Goal: Task Accomplishment & Management: Use online tool/utility

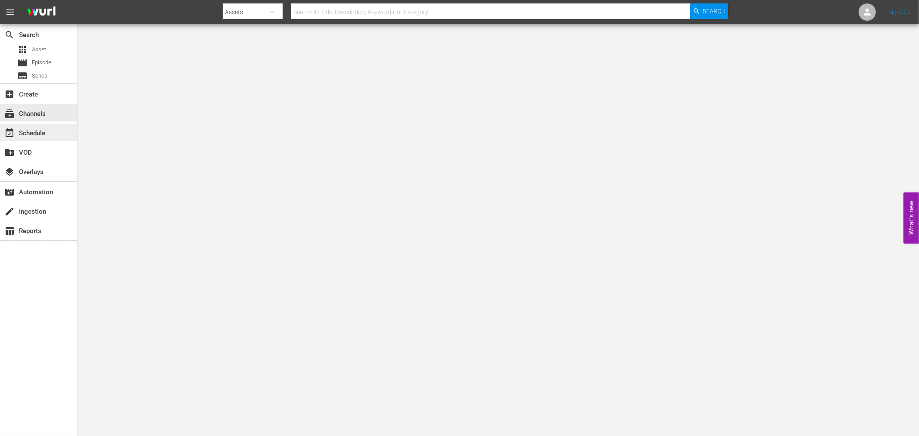
click at [41, 131] on div "event_available Schedule" at bounding box center [24, 132] width 48 height 8
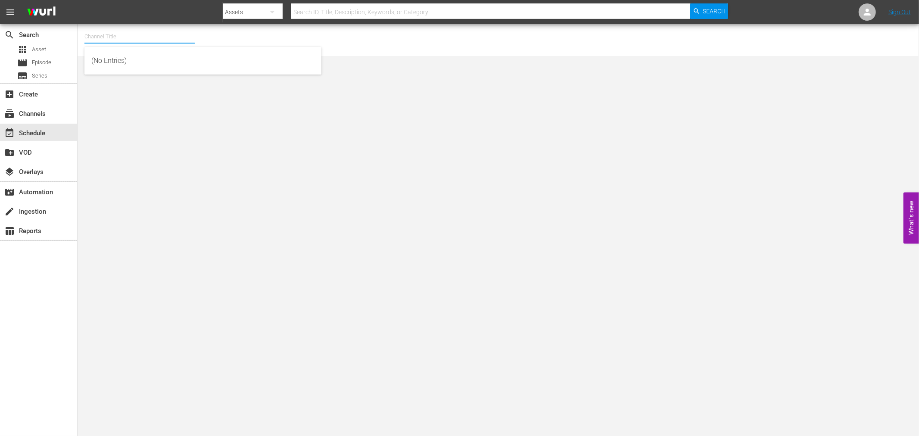
click at [124, 36] on input "text" at bounding box center [139, 36] width 110 height 21
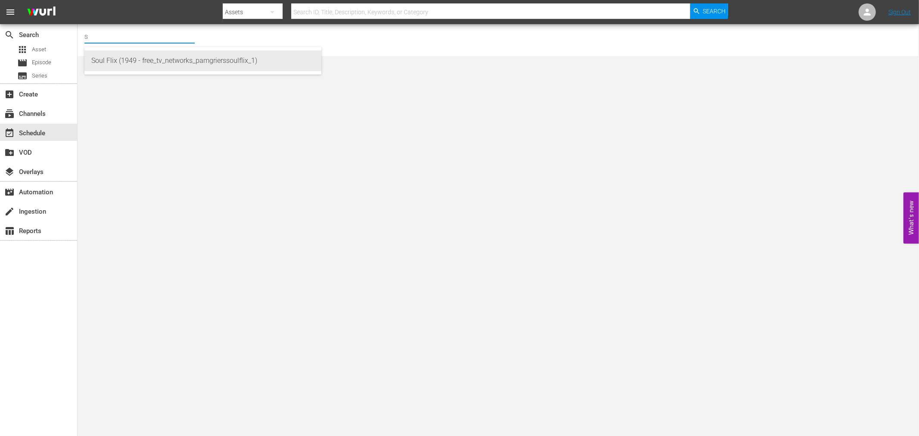
click at [122, 65] on div "Soul Flix (1949 - free_tv_networks_pamgrierssoulflix_1)" at bounding box center [202, 60] width 223 height 21
type input "Soul Flix (1949 - free_tv_networks_pamgrierssoulflix_1)"
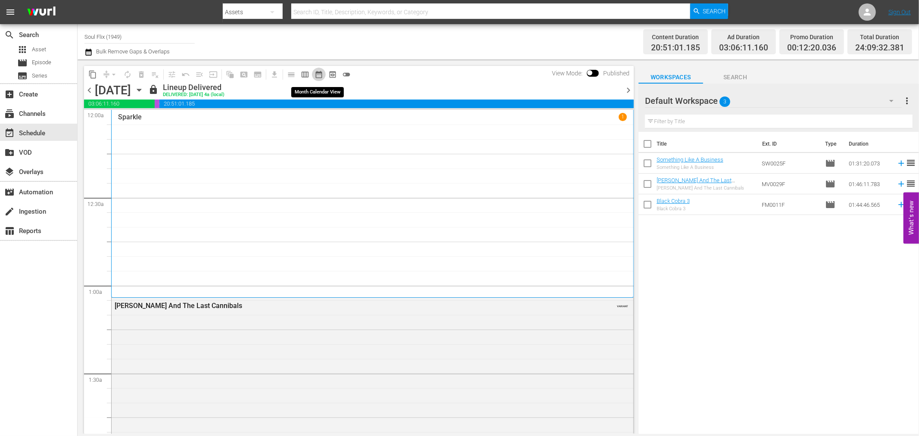
click at [318, 73] on span "date_range_outlined" at bounding box center [319, 74] width 9 height 9
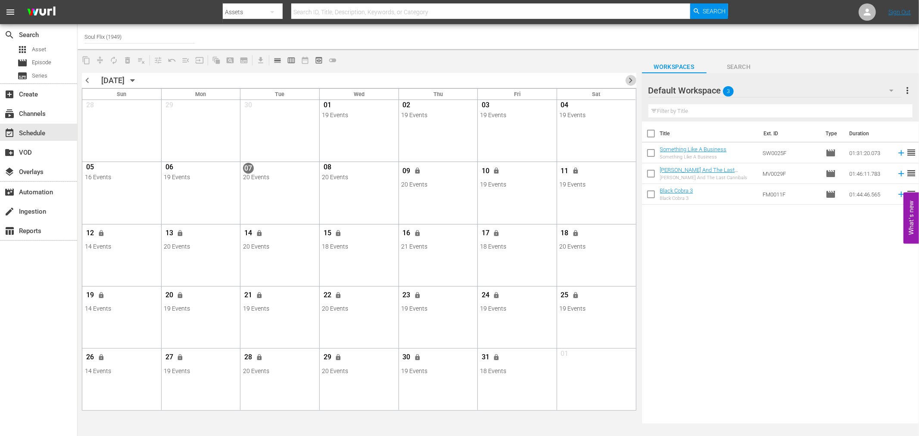
click at [628, 83] on span "chevron_right" at bounding box center [631, 80] width 11 height 11
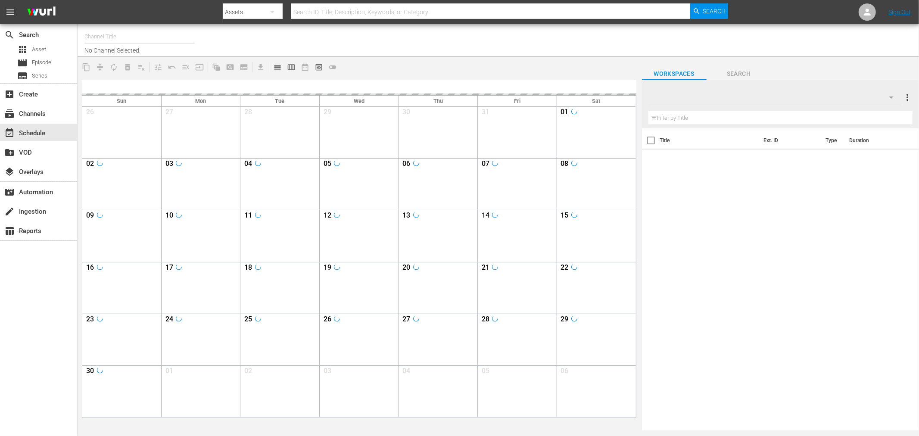
type input "Soul Flix (1949)"
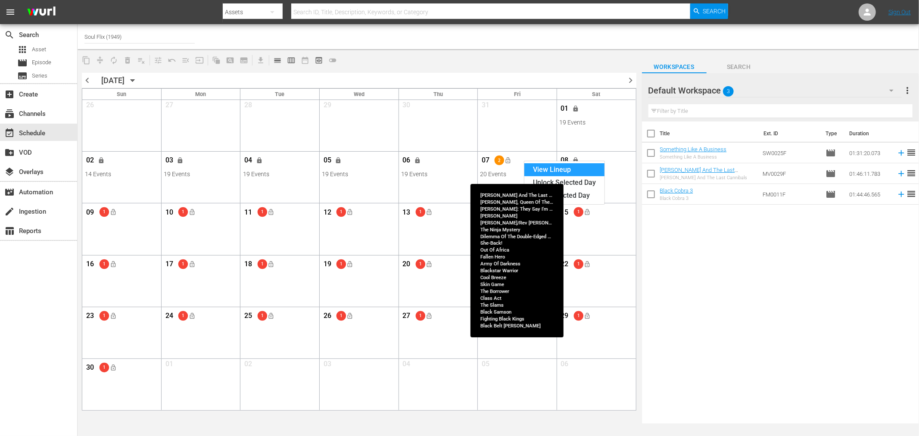
click at [542, 166] on div "View Lineup" at bounding box center [565, 169] width 80 height 13
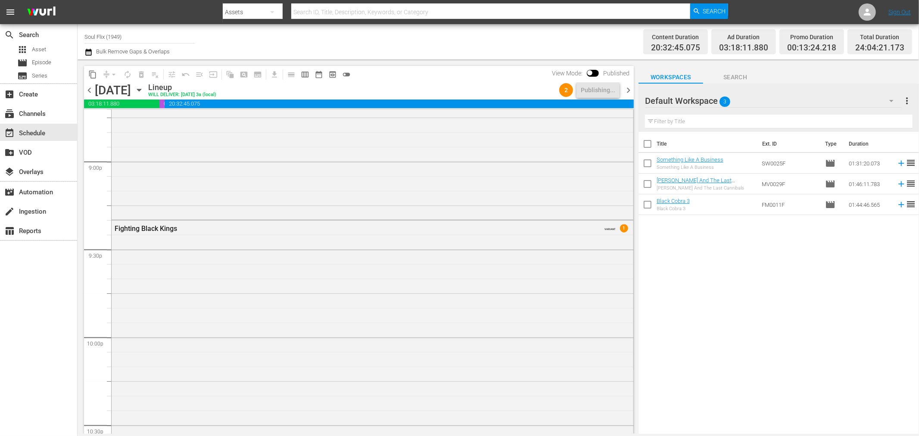
scroll to position [3690, 0]
click at [547, 257] on div "Fighting Black Kings VARIANT 1" at bounding box center [373, 324] width 522 height 305
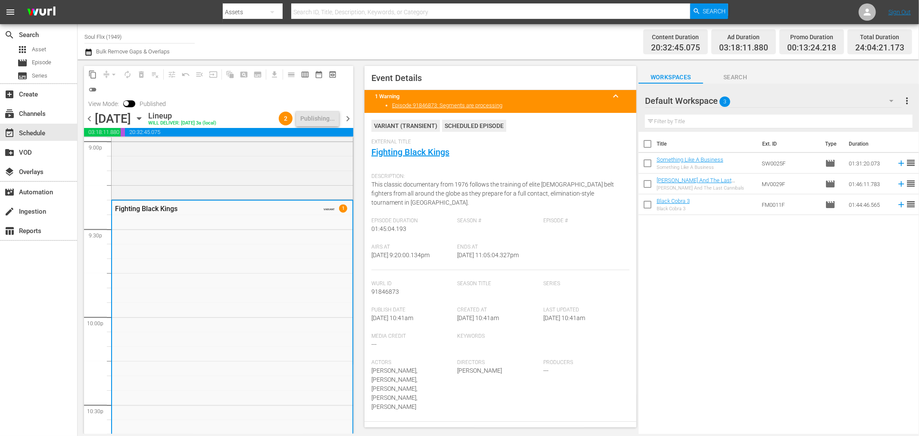
scroll to position [4025, 0]
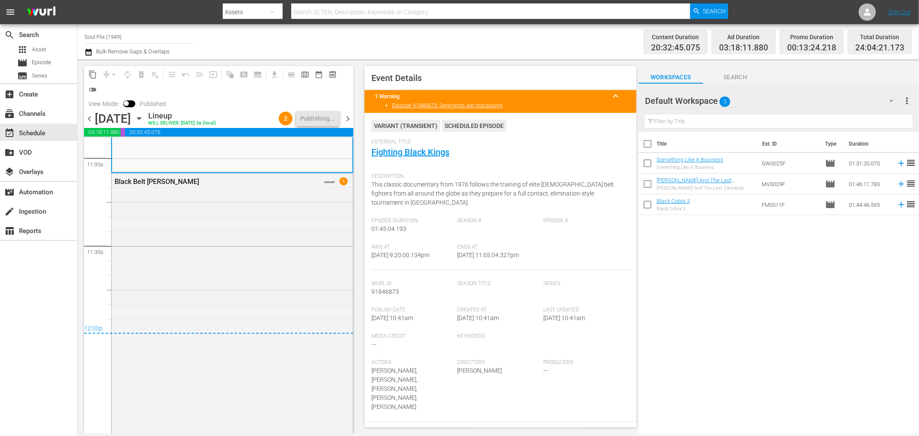
click at [249, 253] on div "Black Belt Jones VARIANT 1" at bounding box center [232, 319] width 241 height 291
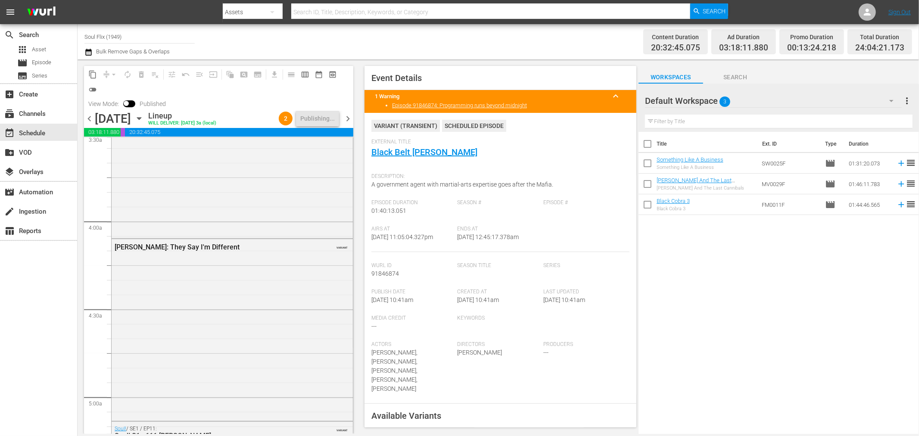
scroll to position [0, 0]
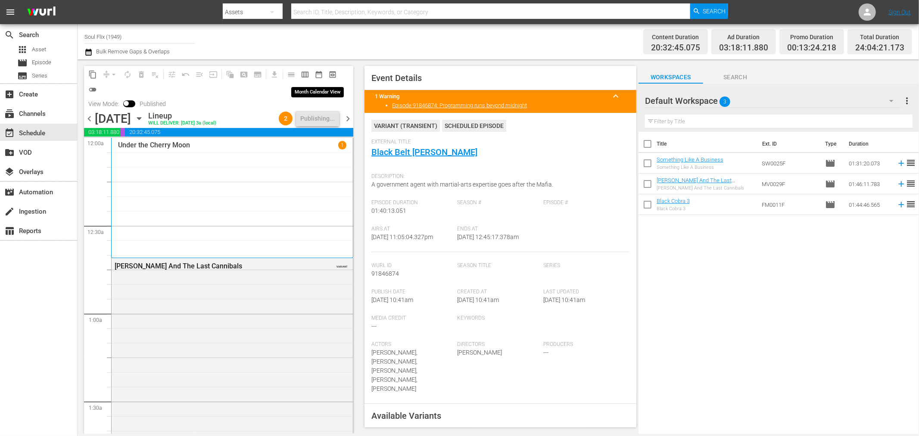
click at [316, 73] on span "date_range_outlined" at bounding box center [319, 74] width 9 height 9
